Goal: Task Accomplishment & Management: Complete application form

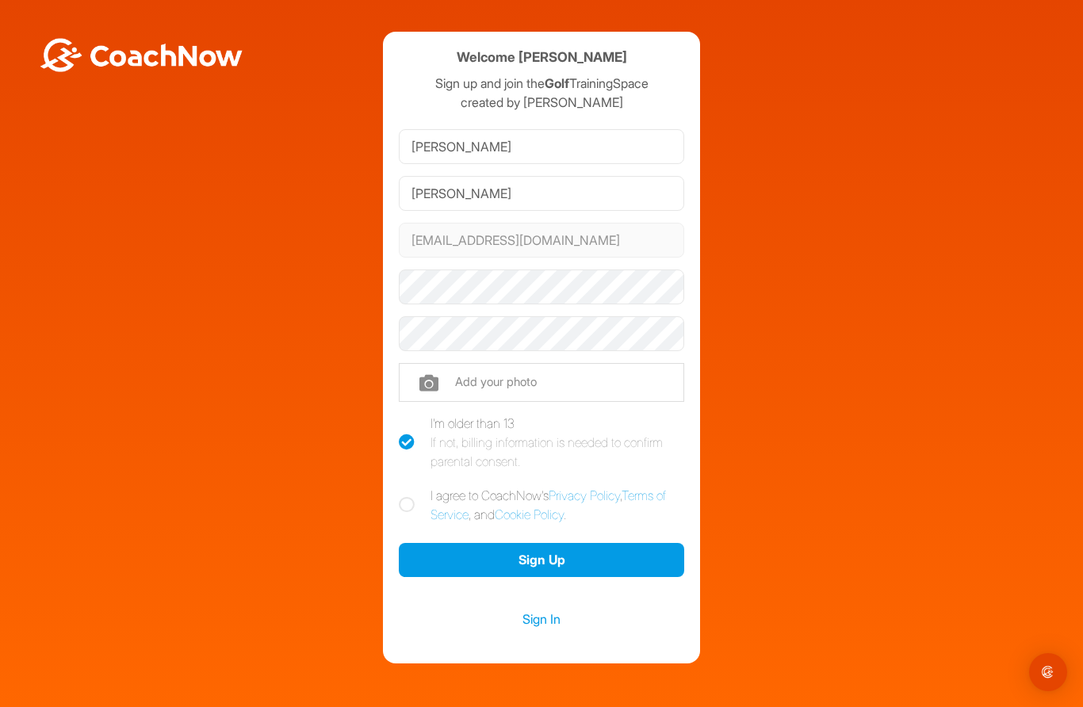
click at [546, 561] on button "Sign Up" at bounding box center [541, 560] width 285 height 34
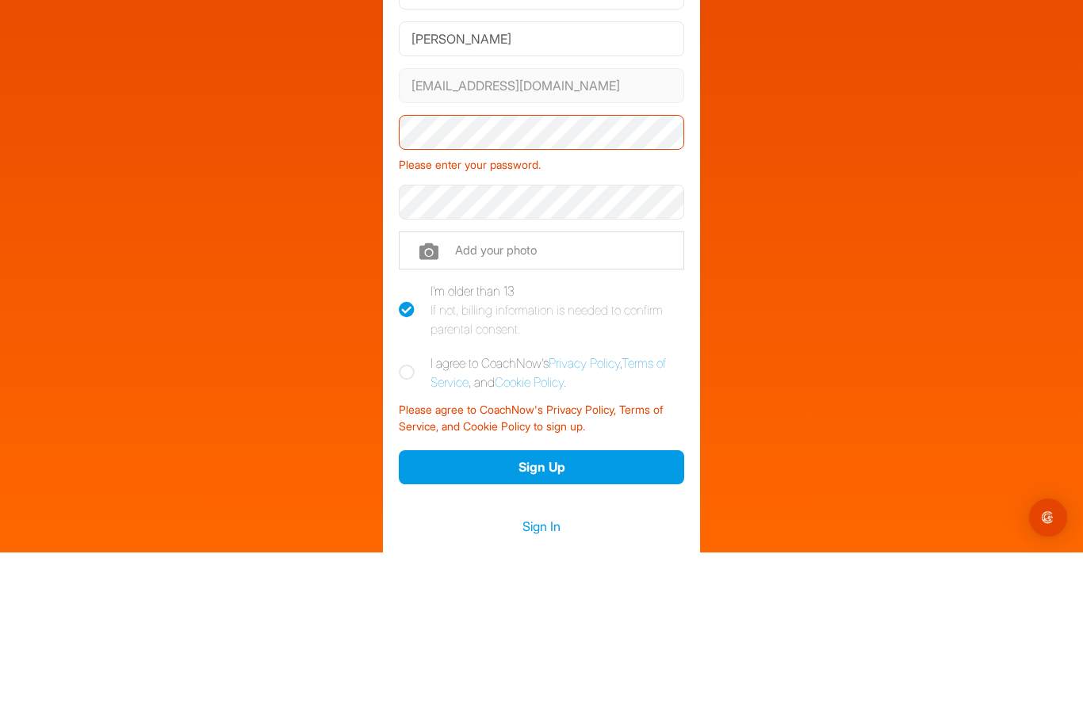
scroll to position [67, 0]
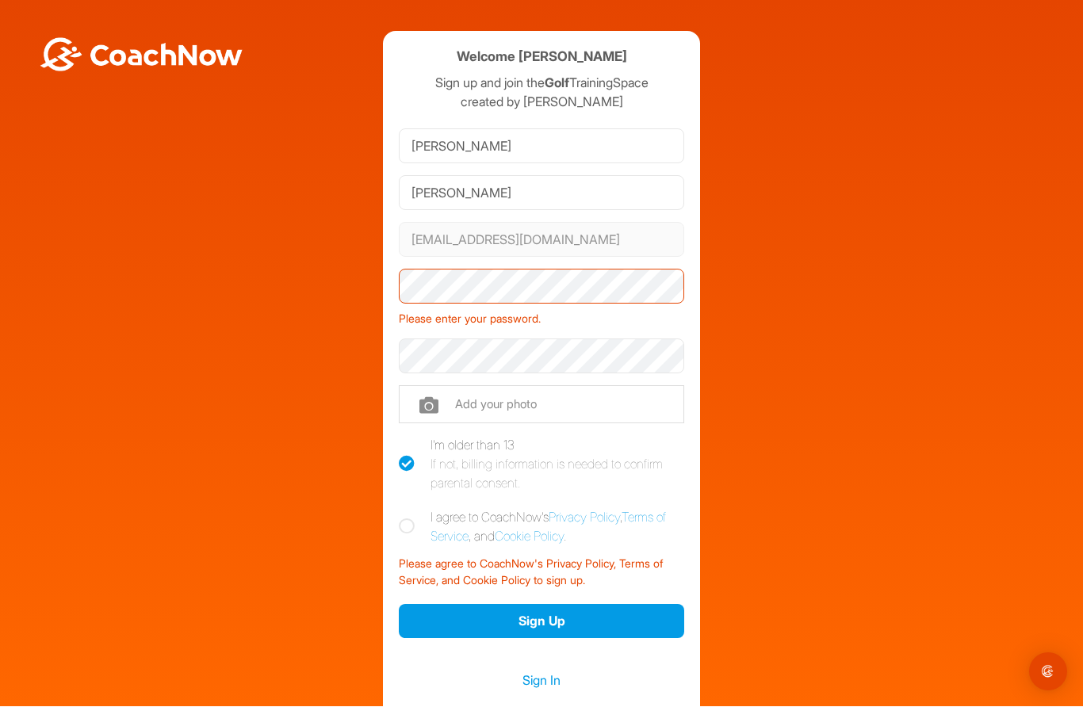
click at [546, 605] on button "Sign Up" at bounding box center [541, 622] width 285 height 34
click at [543, 671] on link "Sign In" at bounding box center [541, 681] width 285 height 21
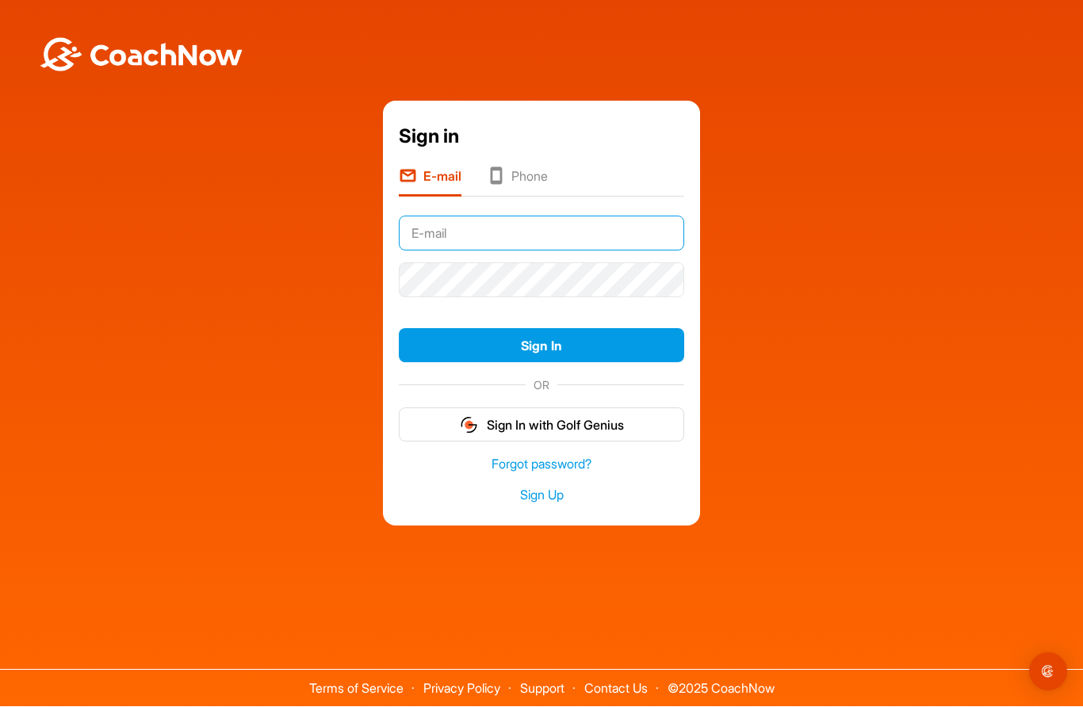
type input "[PERSON_NAME]"
click at [550, 329] on button "Sign In" at bounding box center [541, 346] width 285 height 34
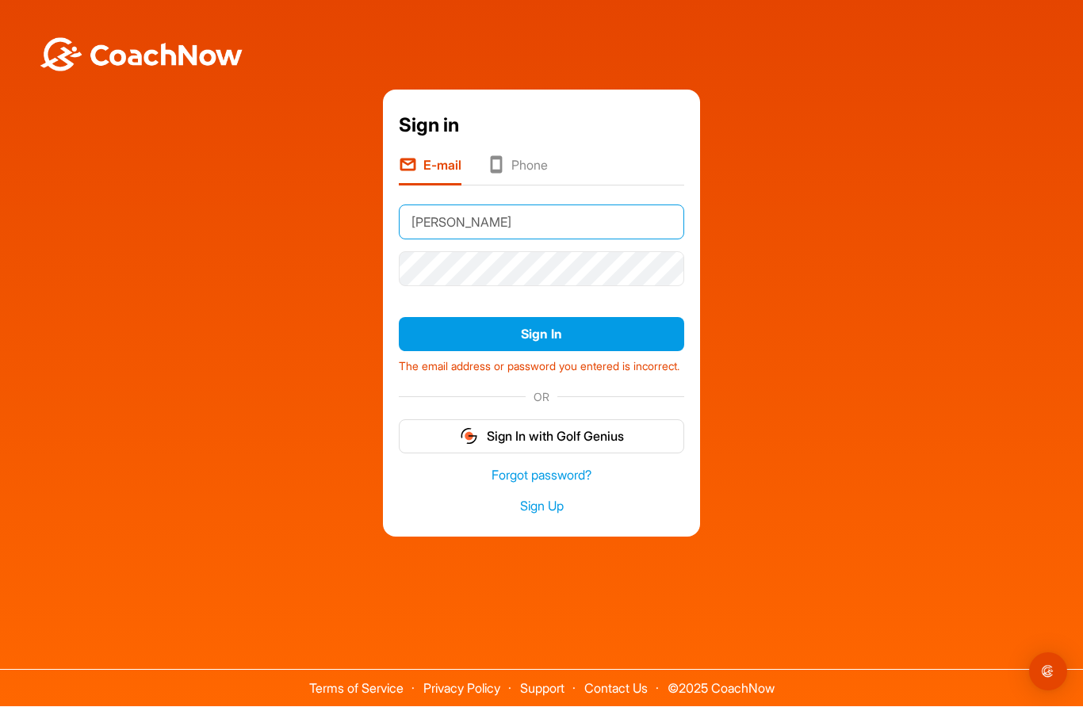
click at [496, 205] on input "[PERSON_NAME]" at bounding box center [541, 222] width 285 height 35
click at [526, 156] on li "Phone" at bounding box center [517, 171] width 61 height 30
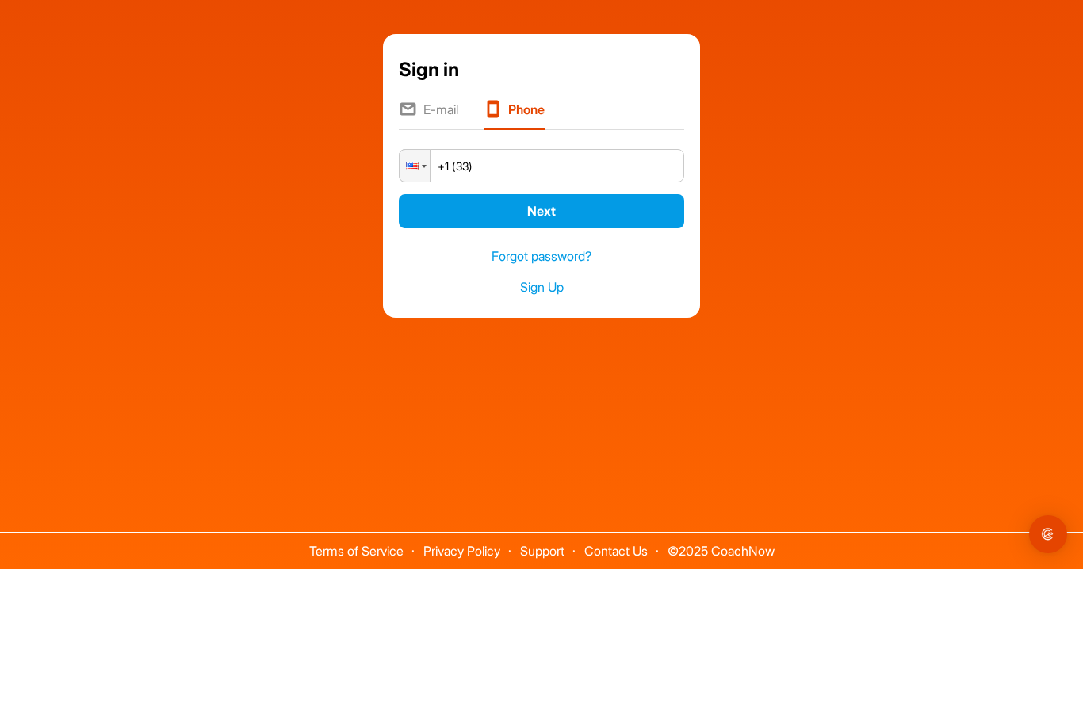
type input "+1 (336)"
click at [439, 238] on li "E-mail" at bounding box center [428, 253] width 59 height 30
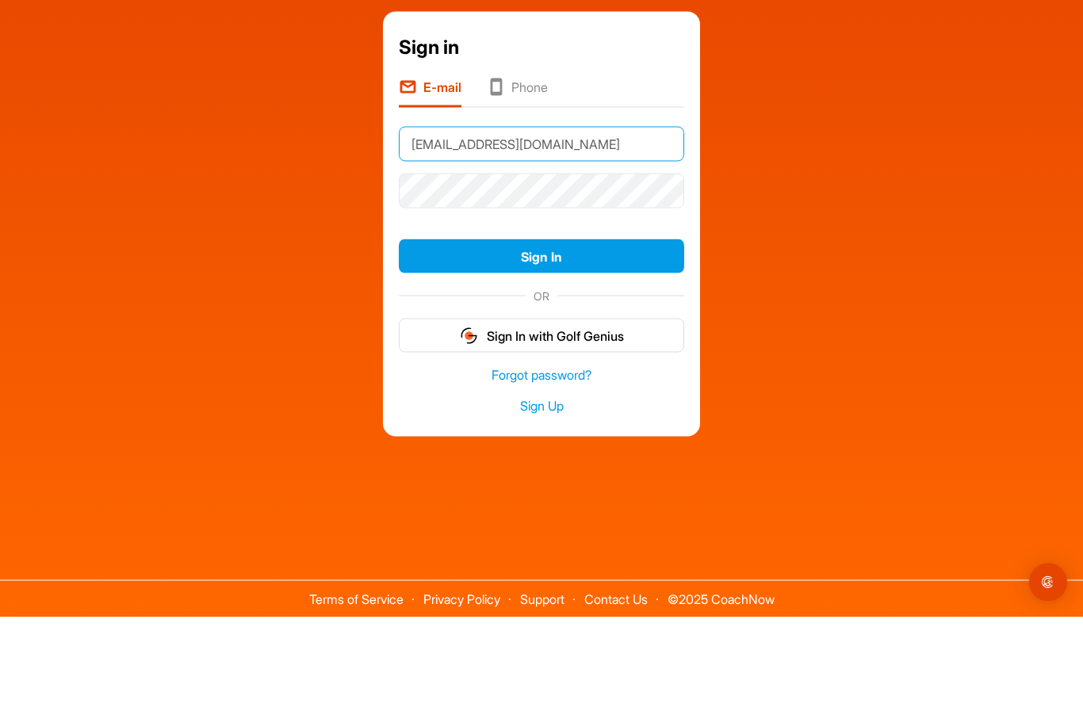
type input "[EMAIL_ADDRESS][DOMAIN_NAME]"
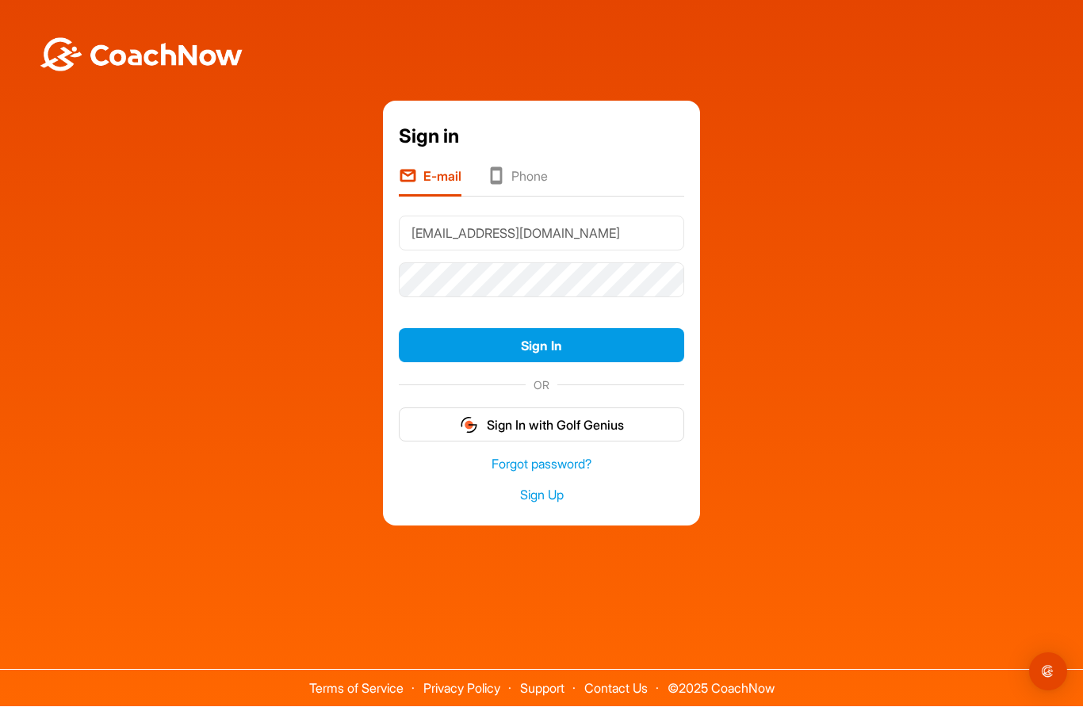
click at [544, 456] on link "Forgot password?" at bounding box center [541, 465] width 285 height 18
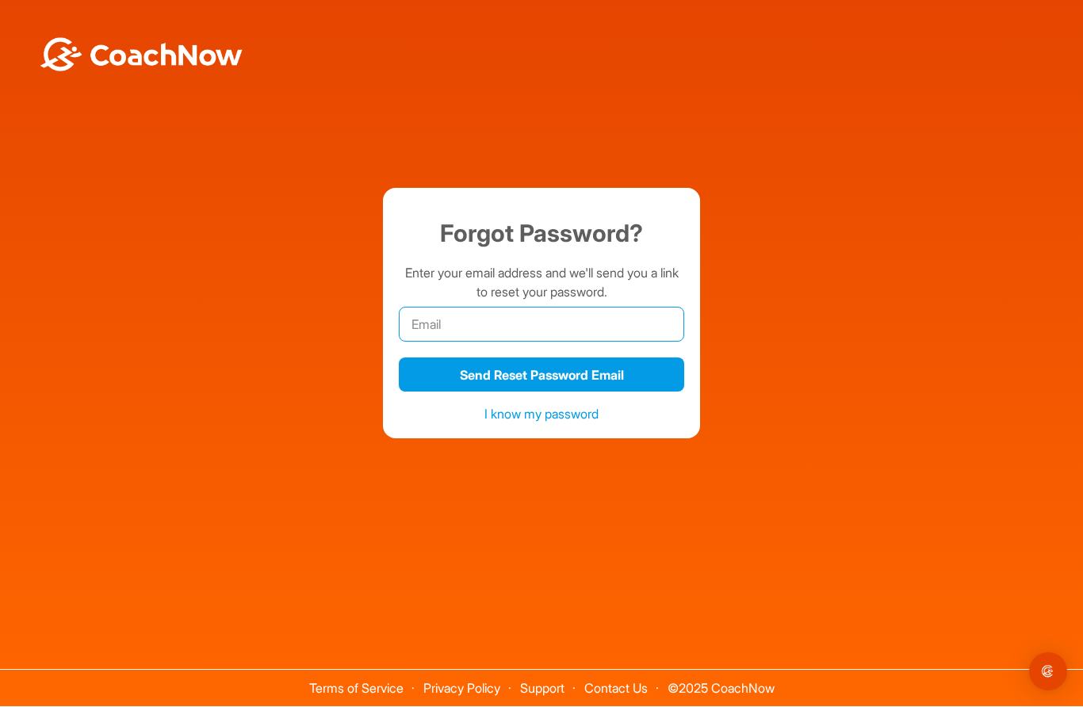
click at [498, 308] on input "email" at bounding box center [541, 325] width 285 height 35
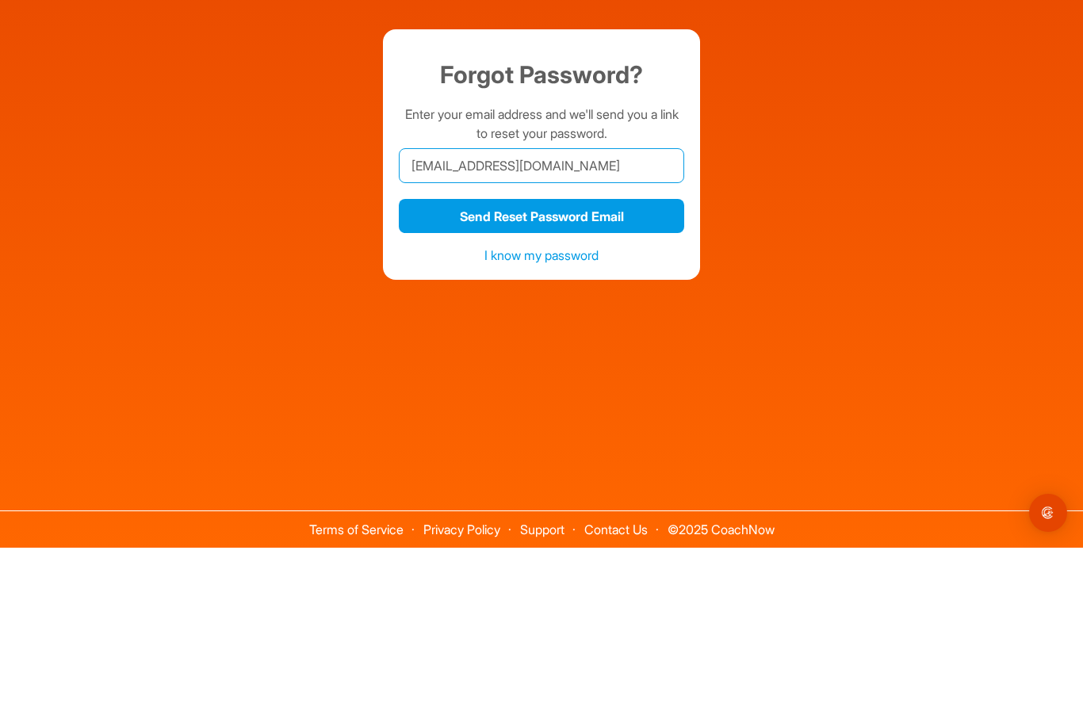
type input "[EMAIL_ADDRESS][DOMAIN_NAME]"
click at [551, 358] on button "Send Reset Password Email" at bounding box center [541, 375] width 285 height 34
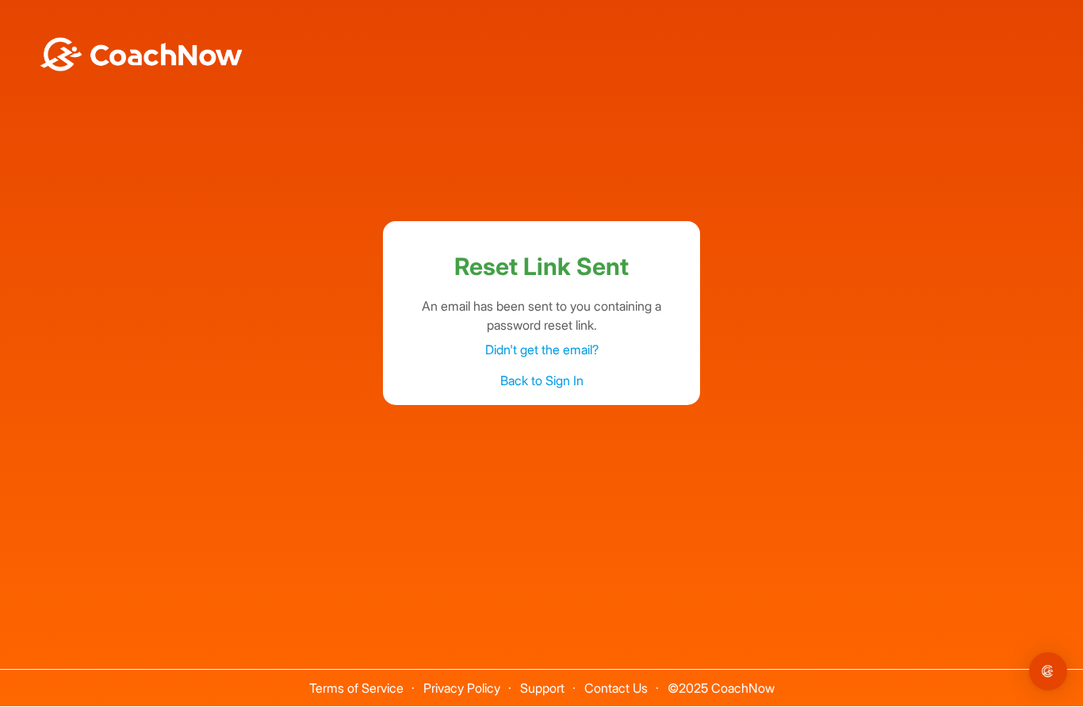
click at [550, 373] on link "Back to Sign In" at bounding box center [541, 381] width 83 height 16
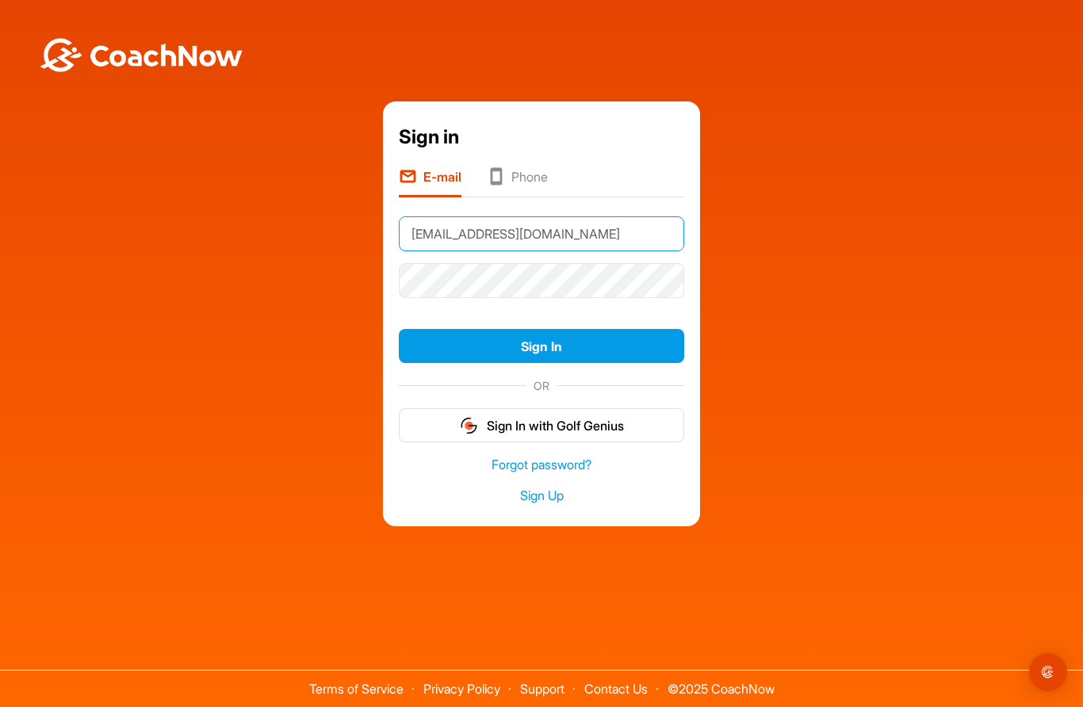
type input "[EMAIL_ADDRESS][DOMAIN_NAME]"
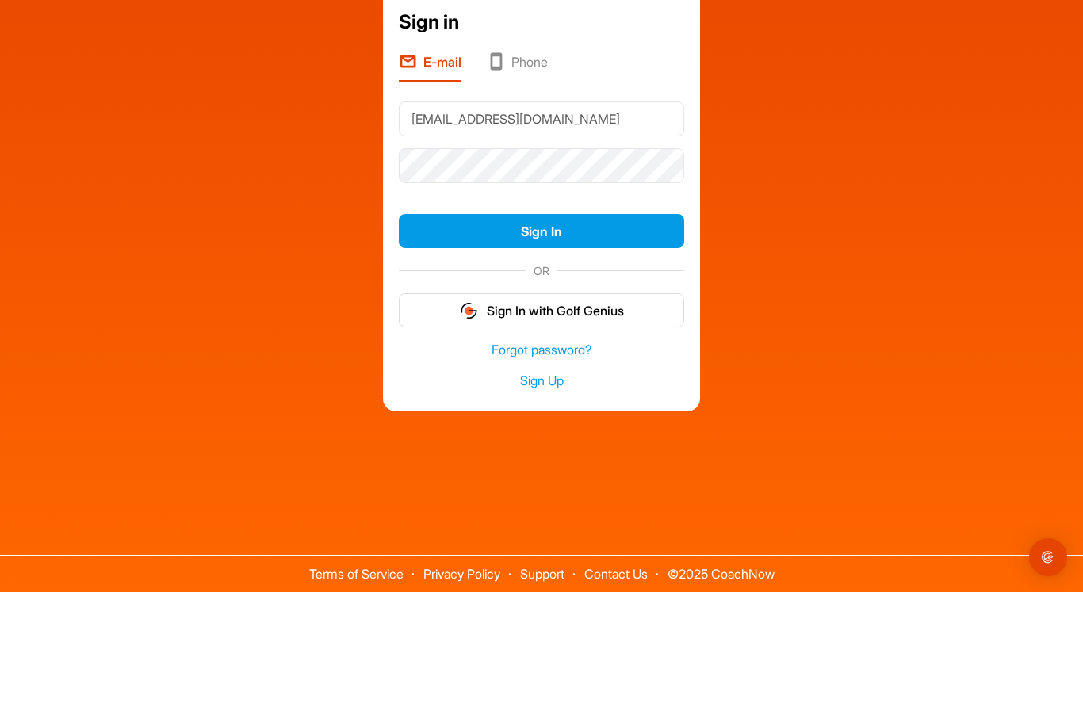
click at [549, 329] on button "Sign In" at bounding box center [541, 346] width 285 height 34
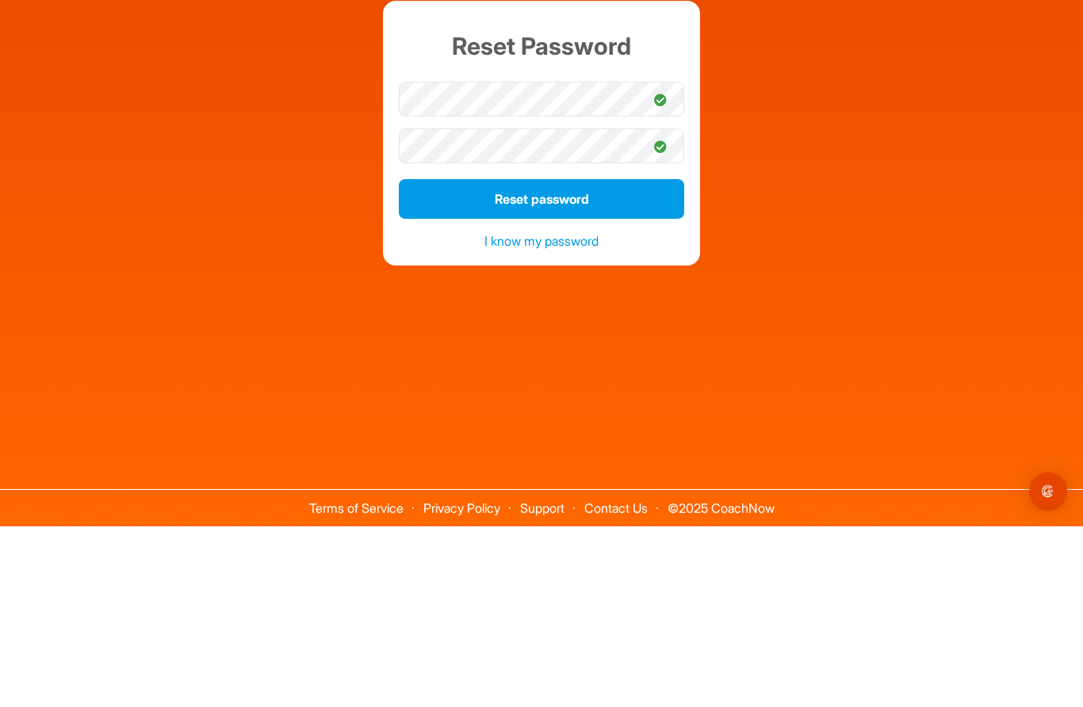
click at [551, 360] on button "Reset password" at bounding box center [541, 380] width 285 height 40
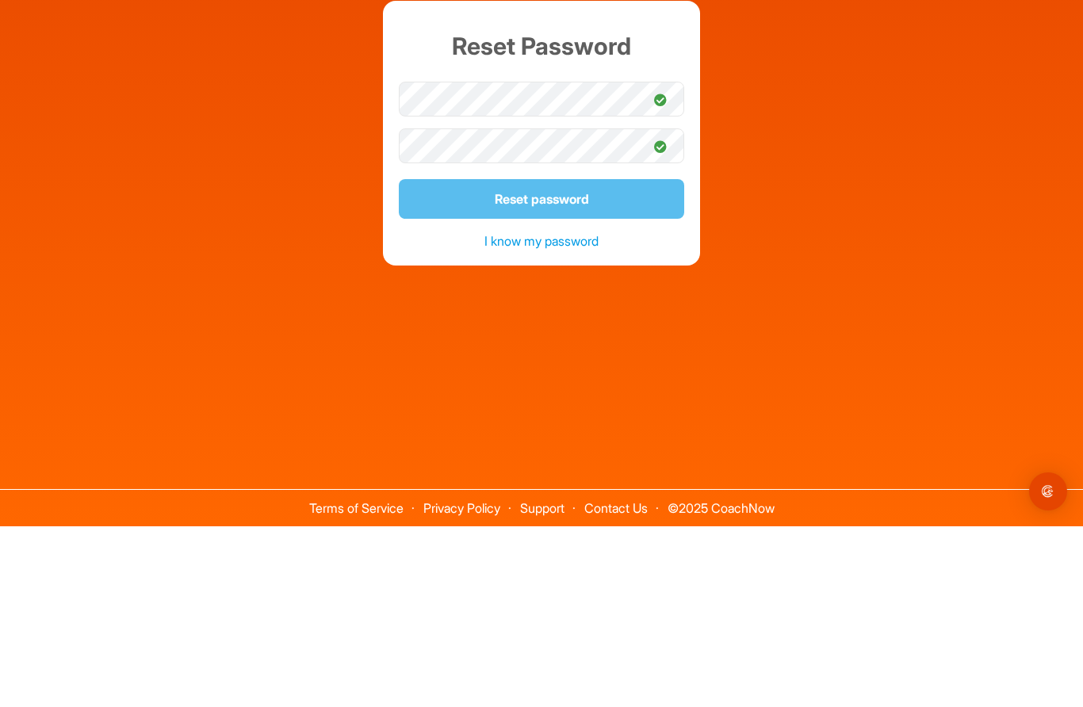
scroll to position [67, 0]
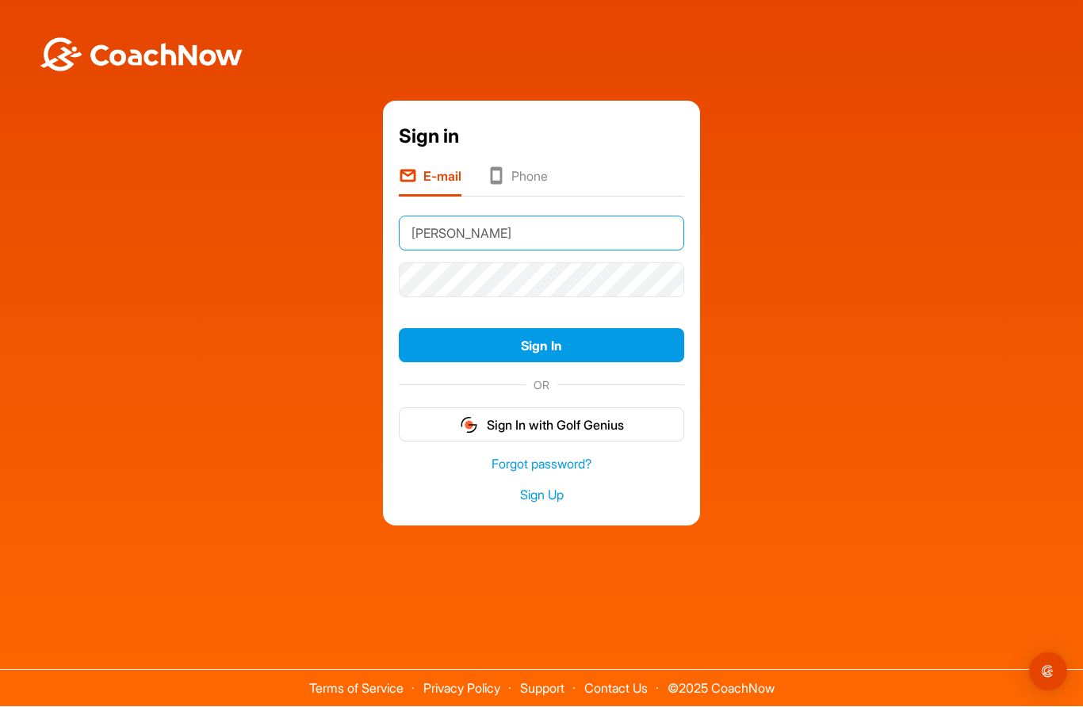
click at [415, 216] on input "[PERSON_NAME]" at bounding box center [541, 233] width 285 height 35
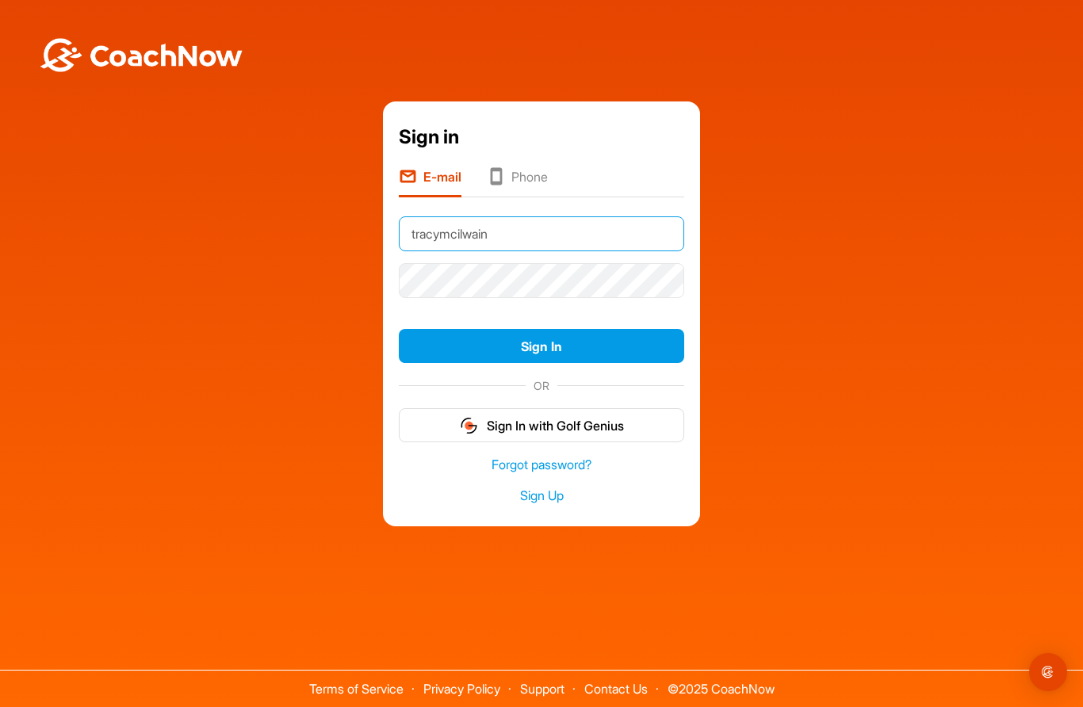
click at [494, 216] on input "tracymcilwain" at bounding box center [541, 233] width 285 height 35
type input "[EMAIL_ADDRESS][DOMAIN_NAME]"
click at [537, 329] on button "Sign In" at bounding box center [541, 346] width 285 height 34
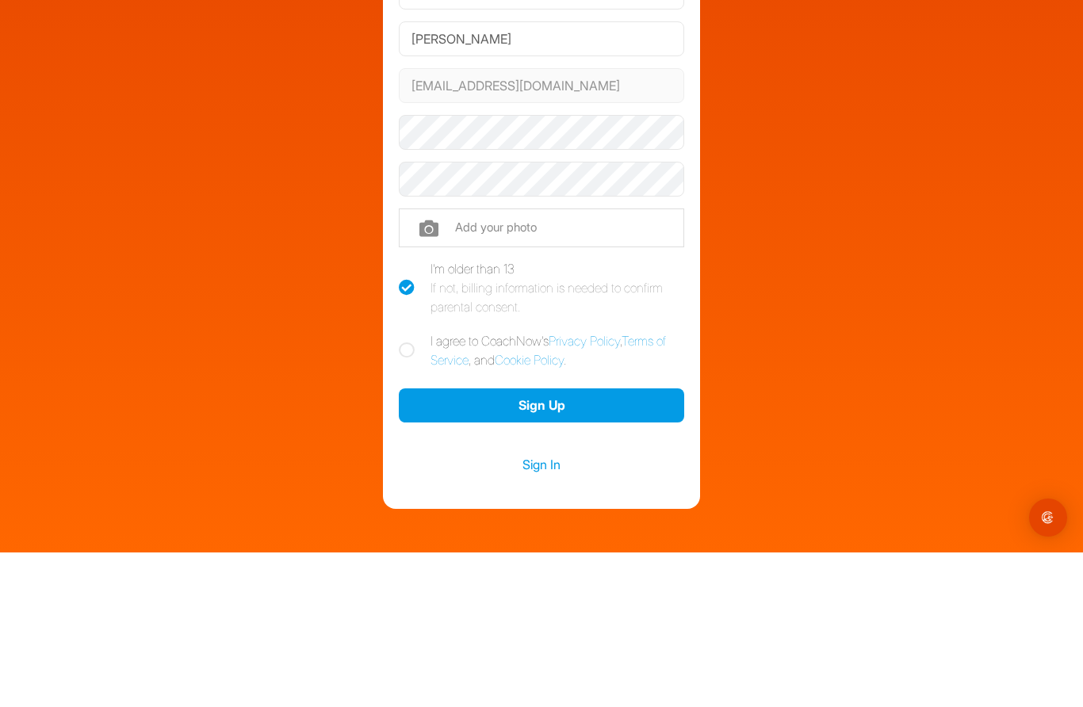
scroll to position [67, 0]
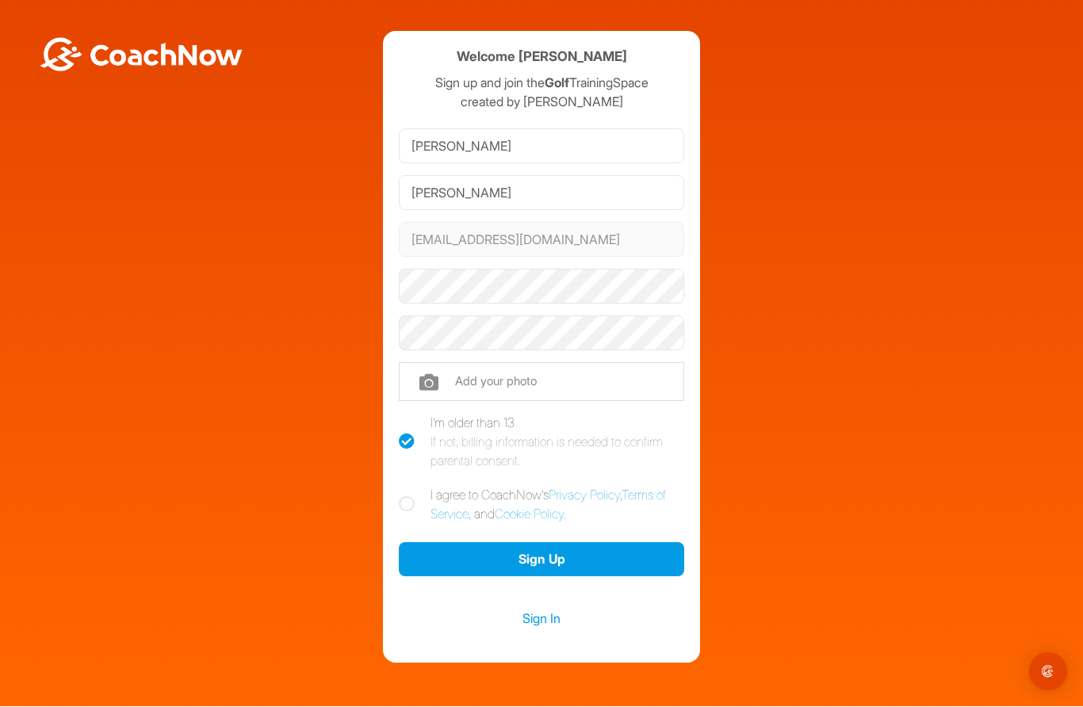
click at [551, 543] on button "Sign Up" at bounding box center [541, 560] width 285 height 34
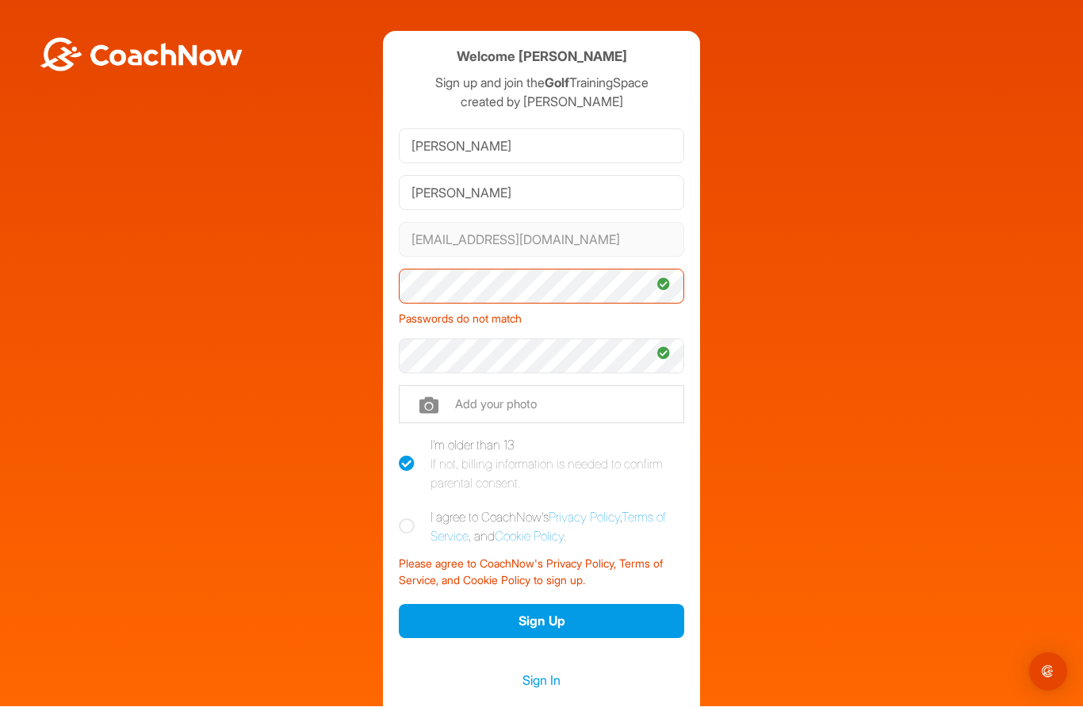
click at [406, 519] on icon at bounding box center [407, 527] width 16 height 16
click at [406, 508] on input "I agree to CoachNow's Privacy Policy , Terms of Service , and Cookie Policy ." at bounding box center [404, 513] width 10 height 10
checkbox input "true"
click at [556, 605] on button "Sign Up" at bounding box center [541, 622] width 285 height 34
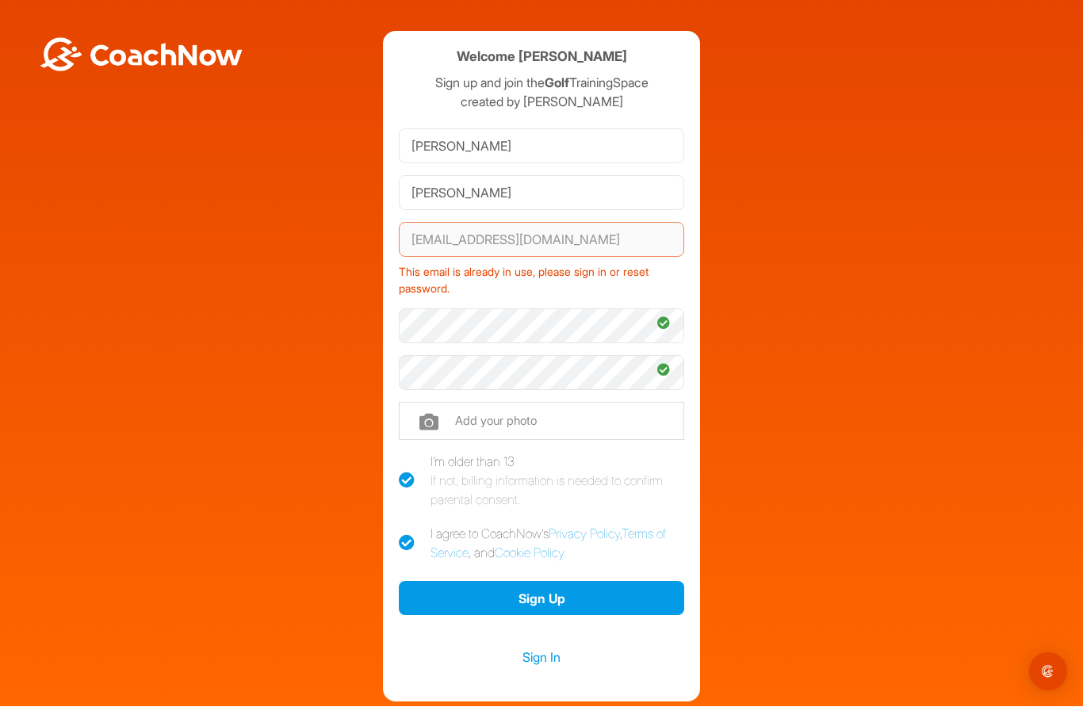
click at [539, 648] on link "Sign In" at bounding box center [541, 658] width 285 height 21
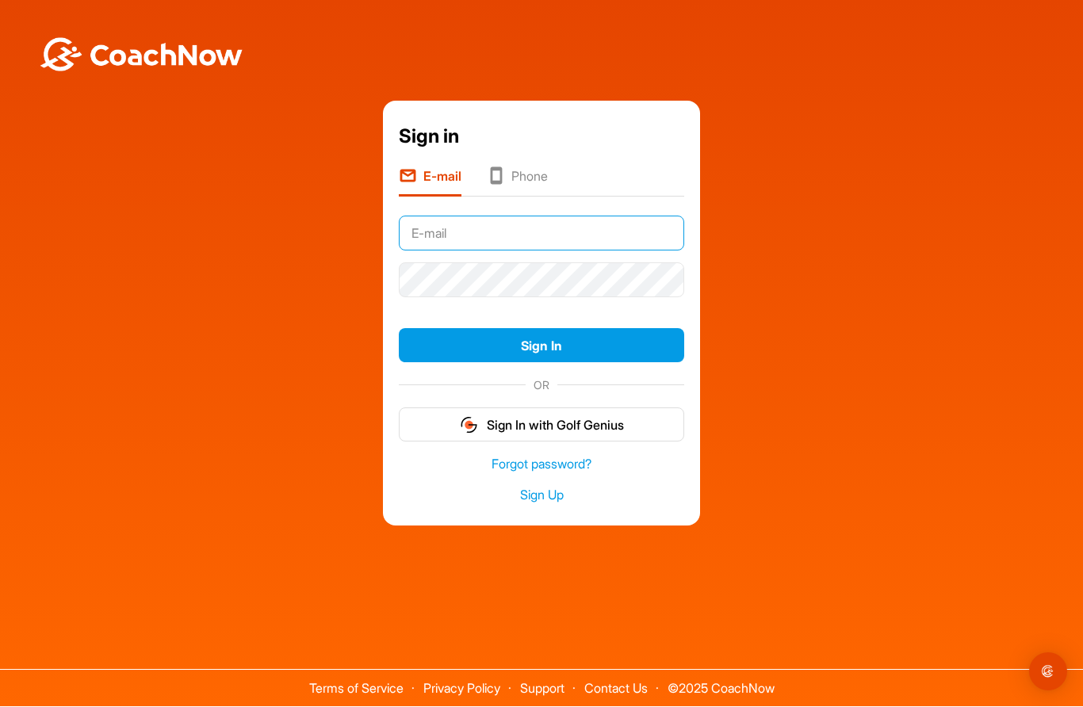
click at [535, 216] on input "text" at bounding box center [541, 233] width 285 height 35
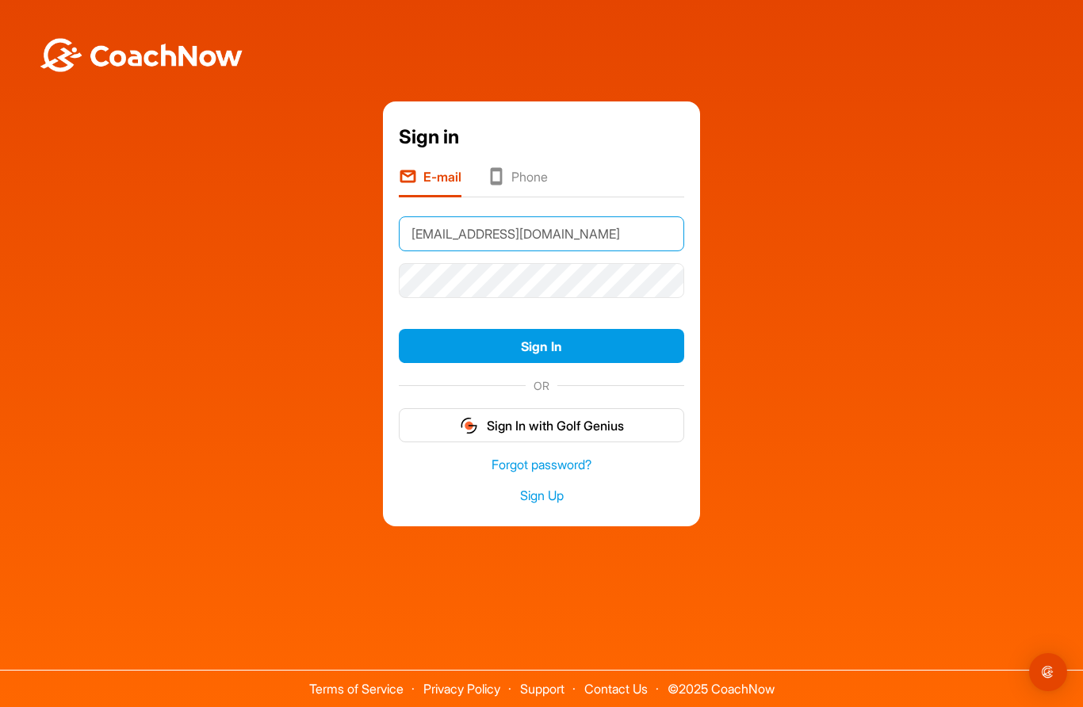
type input "[EMAIL_ADDRESS][DOMAIN_NAME]"
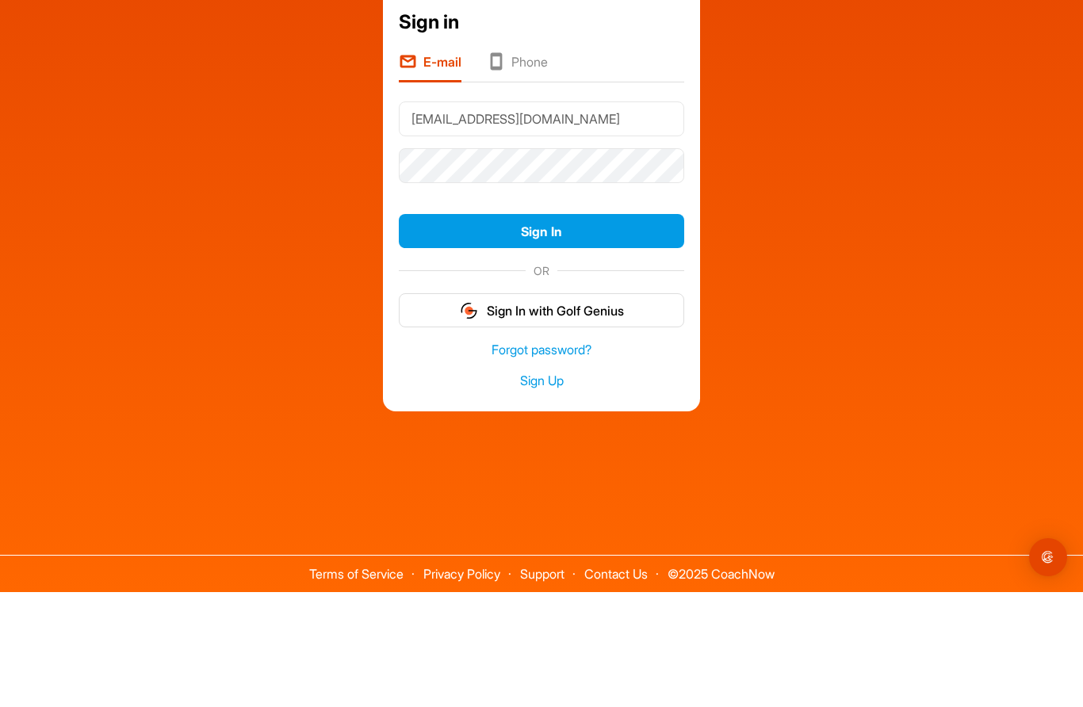
click at [542, 329] on button "Sign In" at bounding box center [541, 346] width 285 height 34
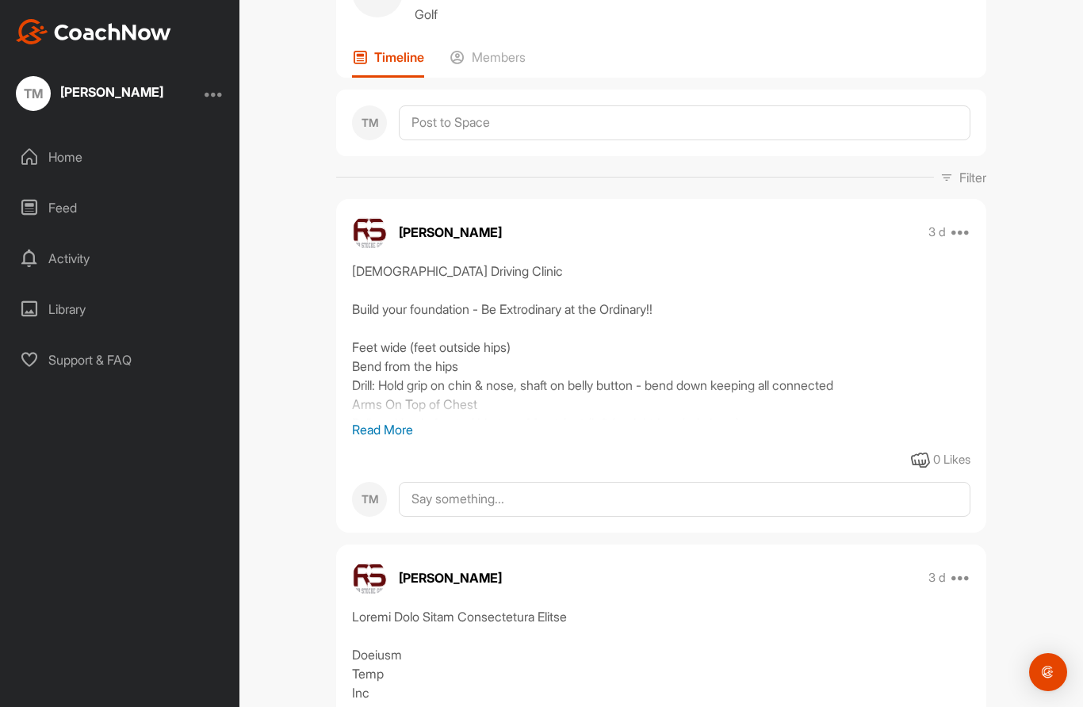
scroll to position [97, 0]
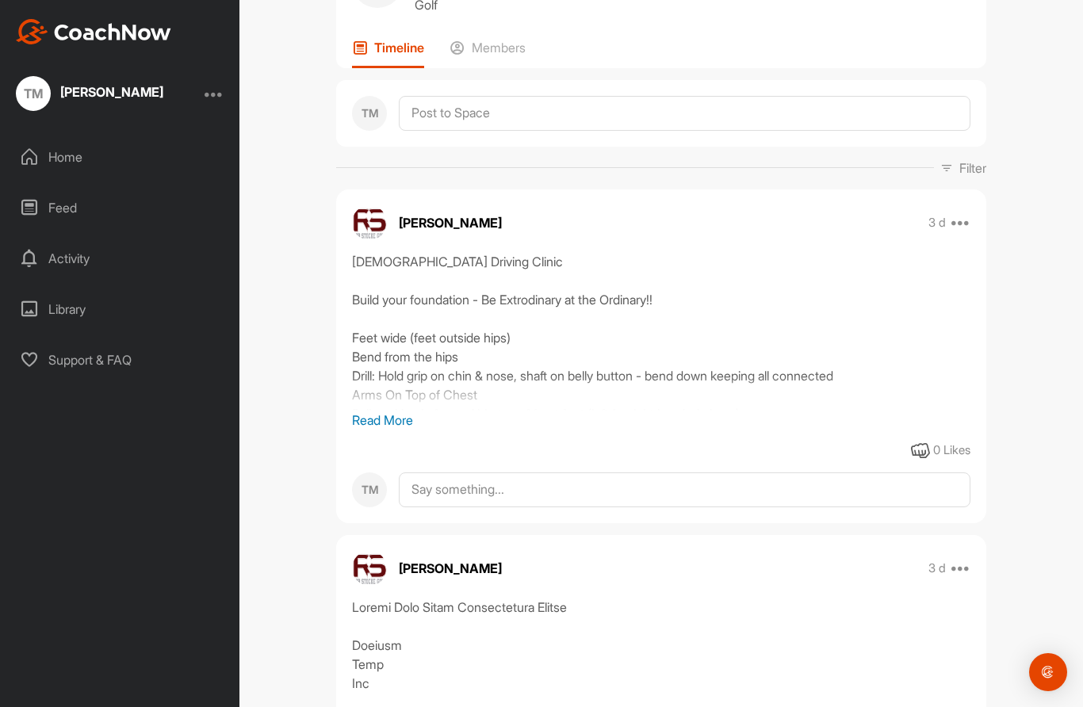
click at [396, 425] on p "Read More" at bounding box center [661, 420] width 618 height 19
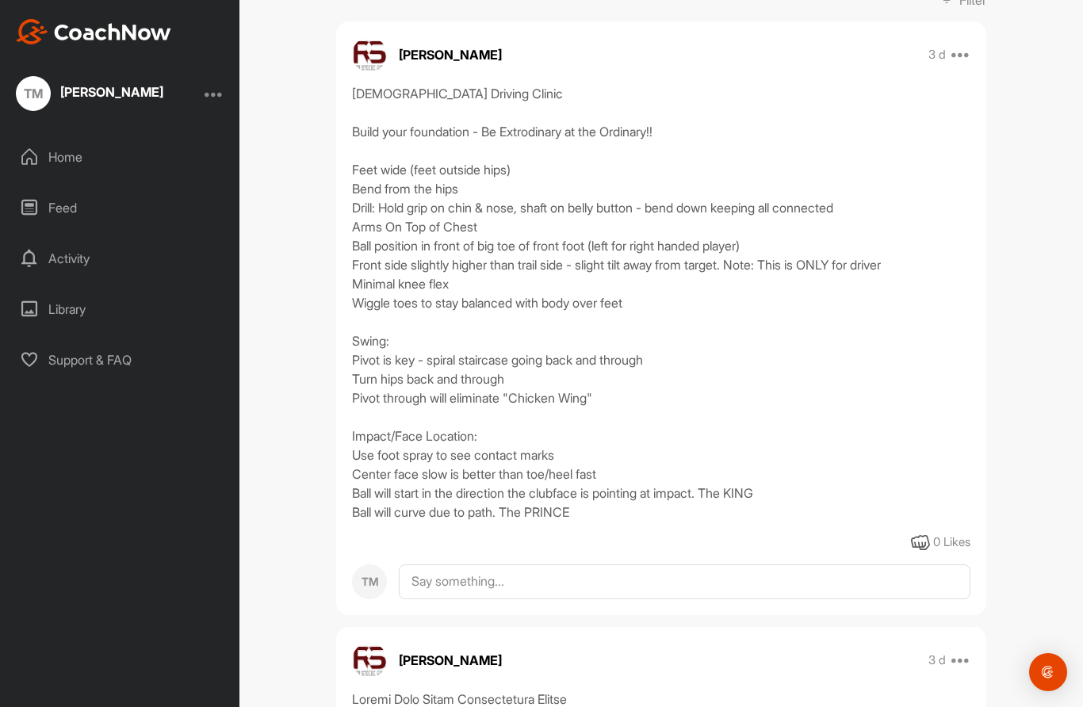
scroll to position [263, 0]
click at [924, 548] on icon at bounding box center [920, 544] width 19 height 19
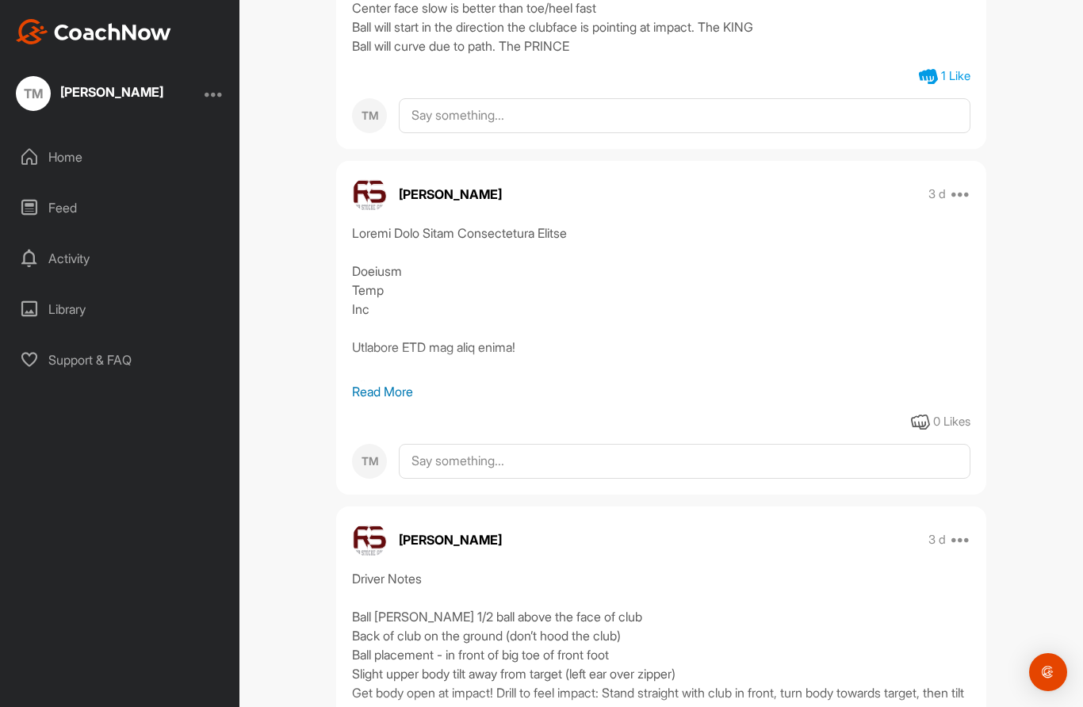
scroll to position [732, 0]
click at [934, 422] on div "0 Likes" at bounding box center [951, 421] width 37 height 18
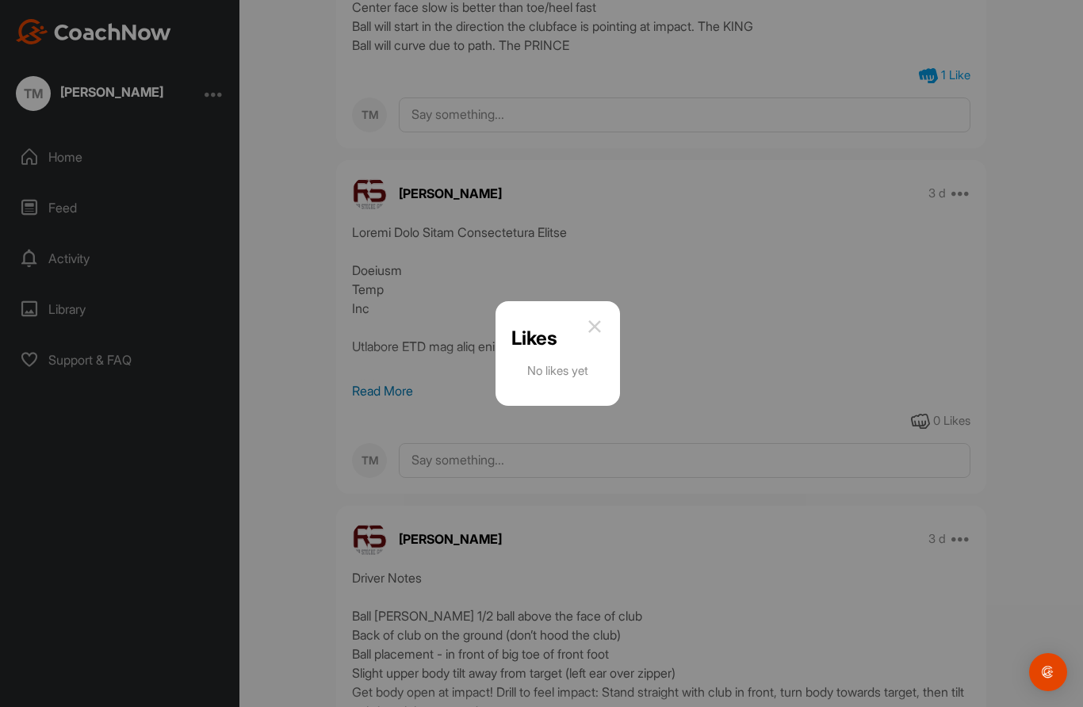
click at [915, 425] on div at bounding box center [541, 353] width 1083 height 707
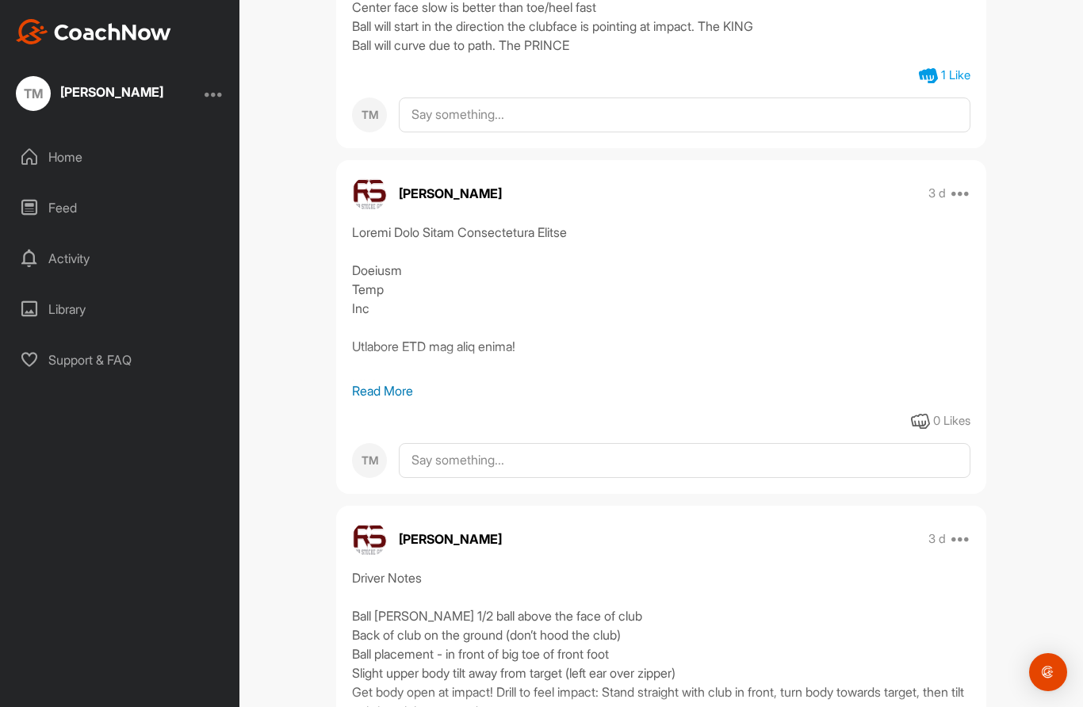
click at [913, 419] on icon at bounding box center [920, 421] width 19 height 19
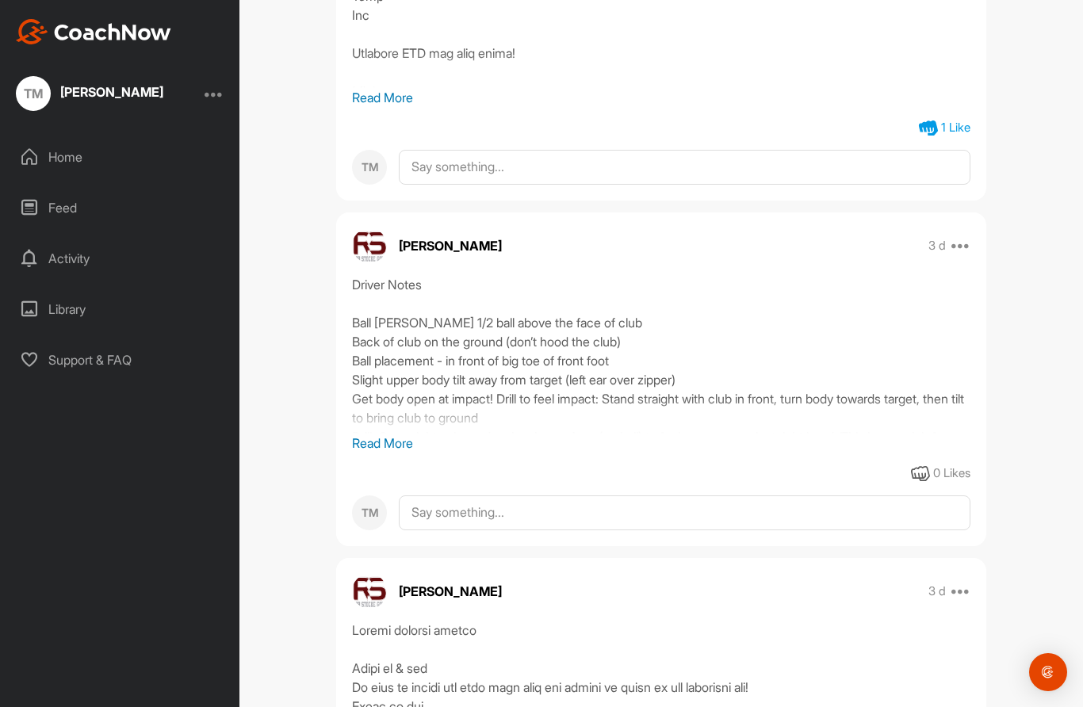
scroll to position [1026, 0]
click at [913, 477] on icon at bounding box center [920, 473] width 19 height 19
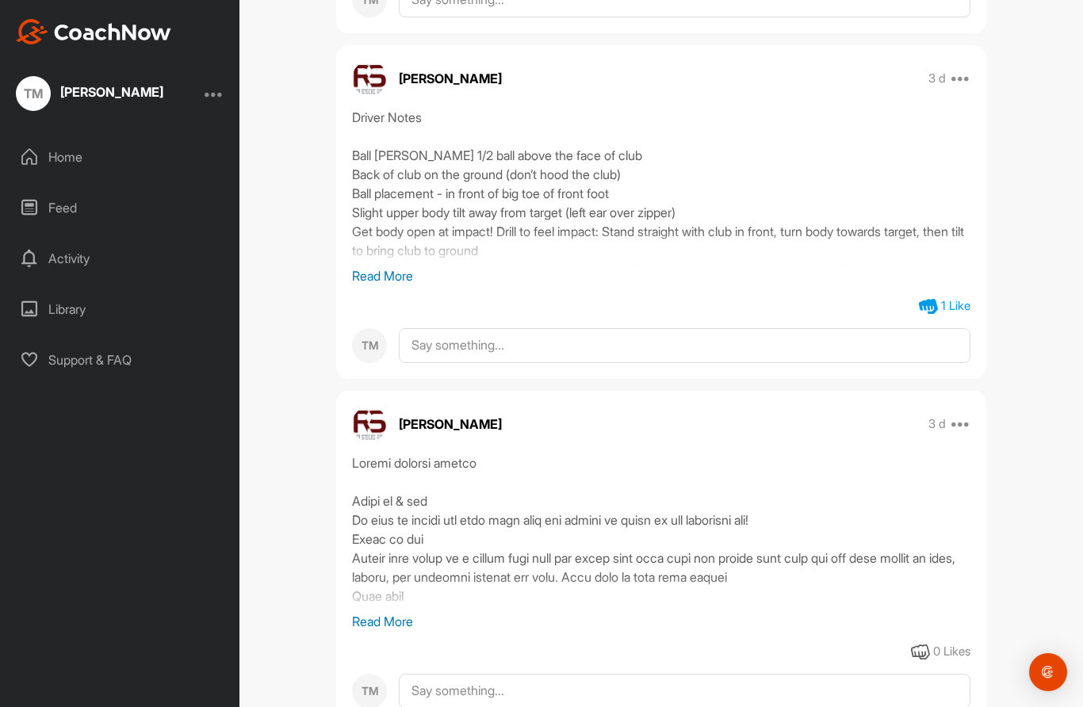
scroll to position [1192, 0]
click at [913, 660] on icon at bounding box center [920, 653] width 19 height 19
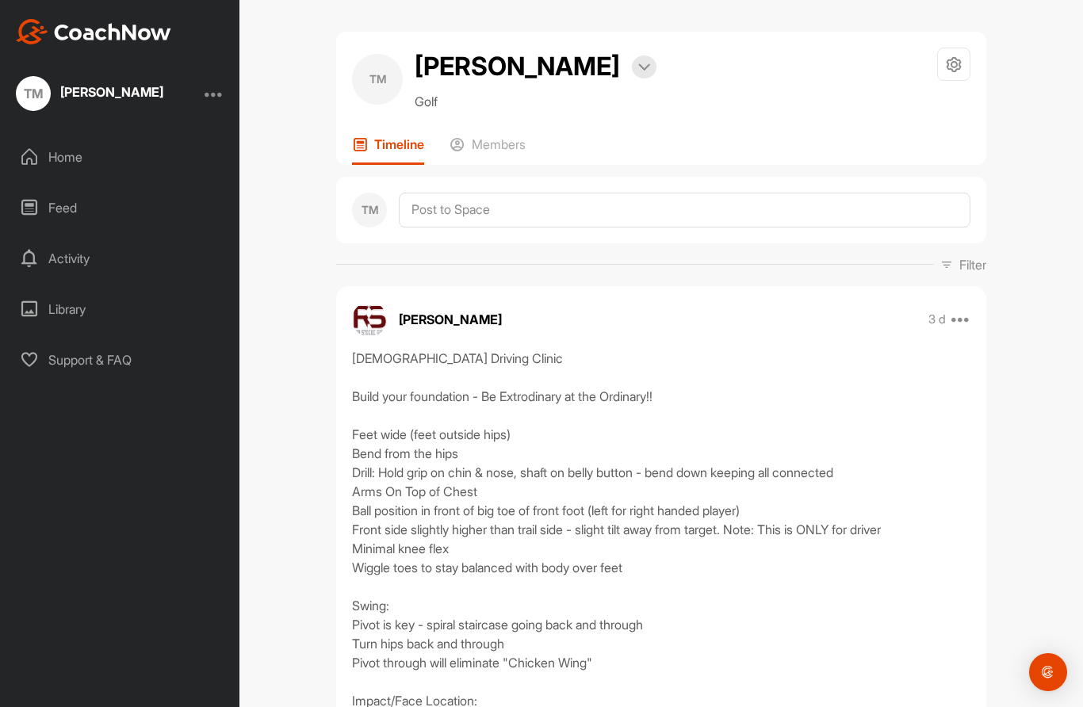
scroll to position [0, 0]
